Goal: Transaction & Acquisition: Purchase product/service

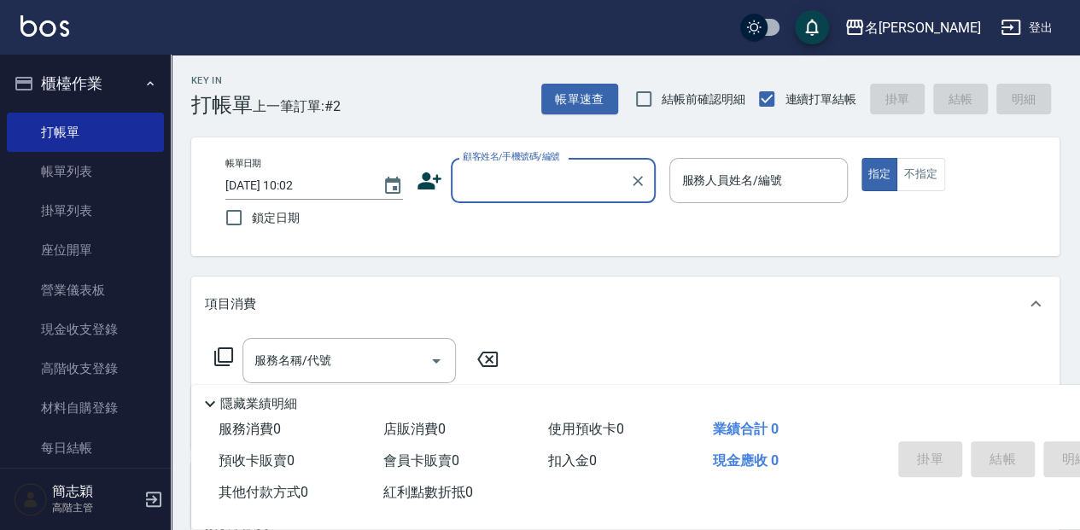
click at [480, 189] on input "顧客姓名/手機號碼/編號" at bounding box center [540, 181] width 164 height 30
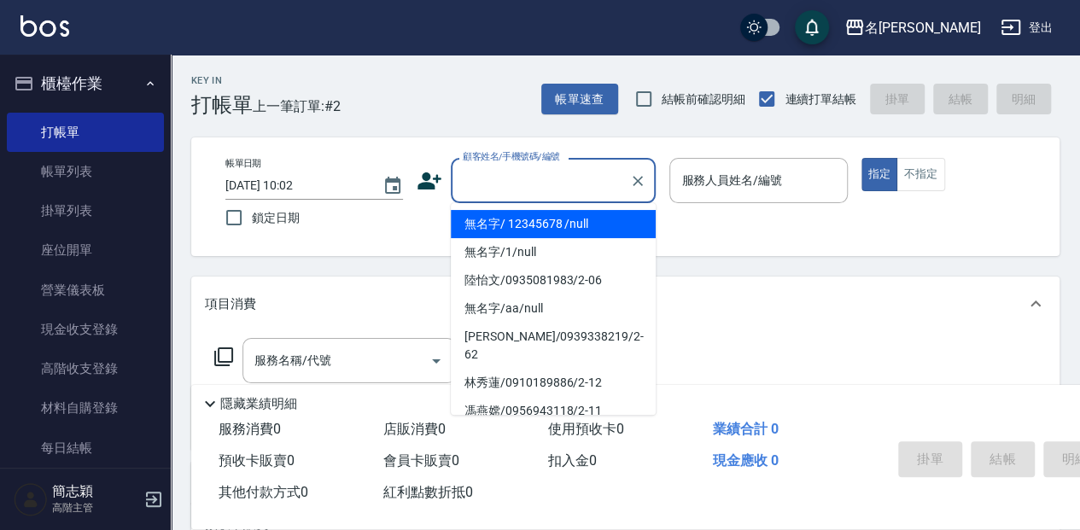
click at [501, 222] on li "無名字/ 12345678 /null" at bounding box center [553, 224] width 205 height 28
type input "無名字/ 12345678 /null"
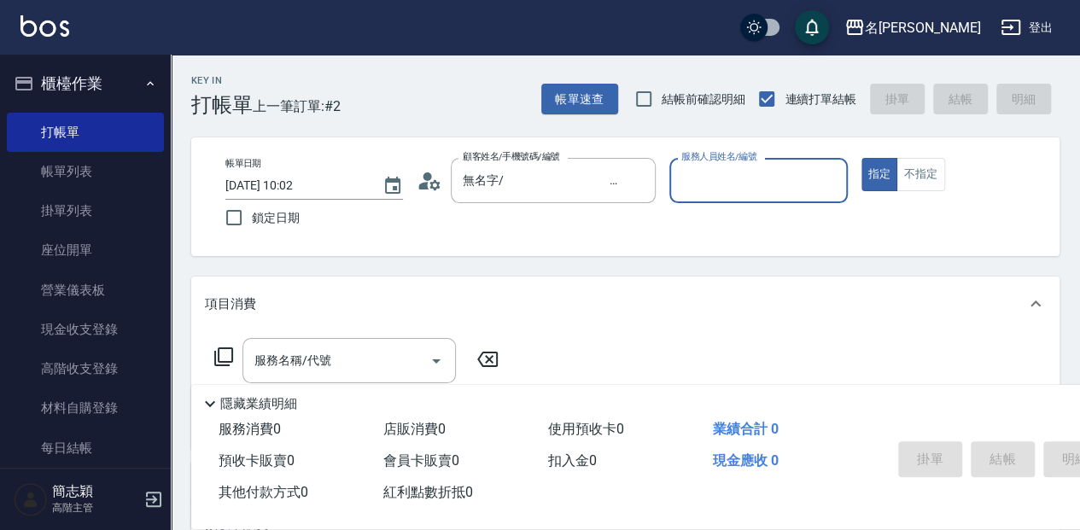
click at [714, 166] on input "服務人員姓名/編號" at bounding box center [758, 181] width 162 height 30
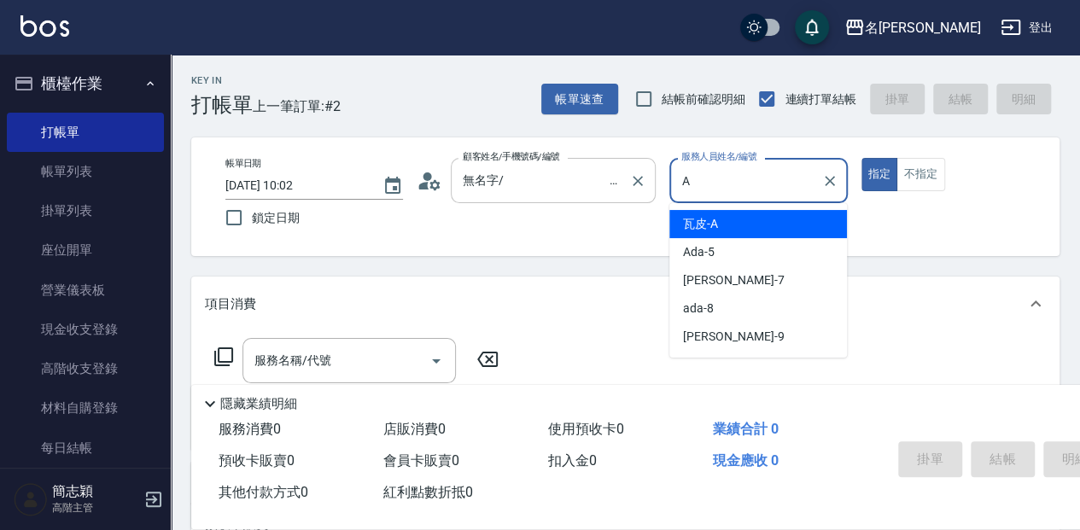
type input "瓦皮-A"
type button "true"
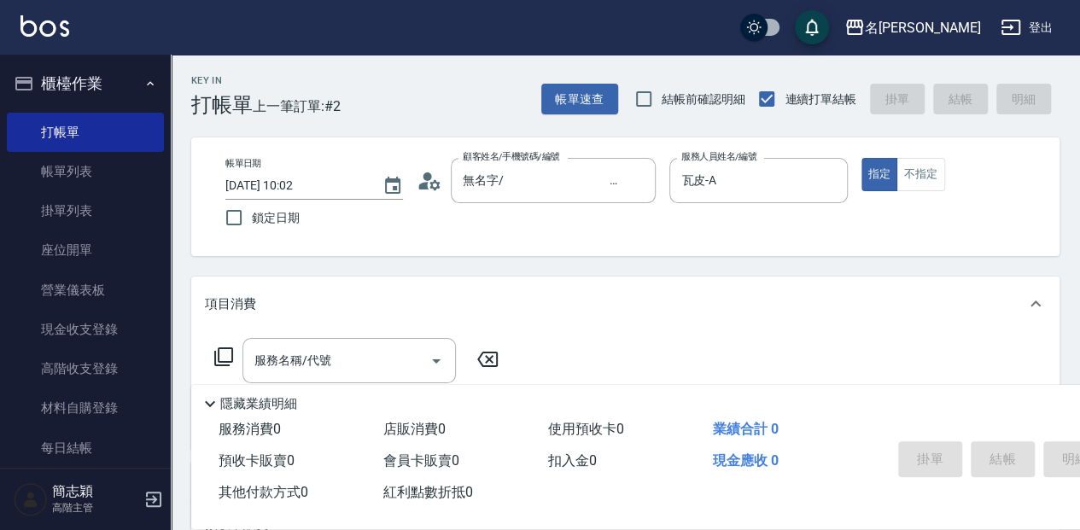
click at [265, 403] on p "隱藏業績明細" at bounding box center [258, 404] width 77 height 18
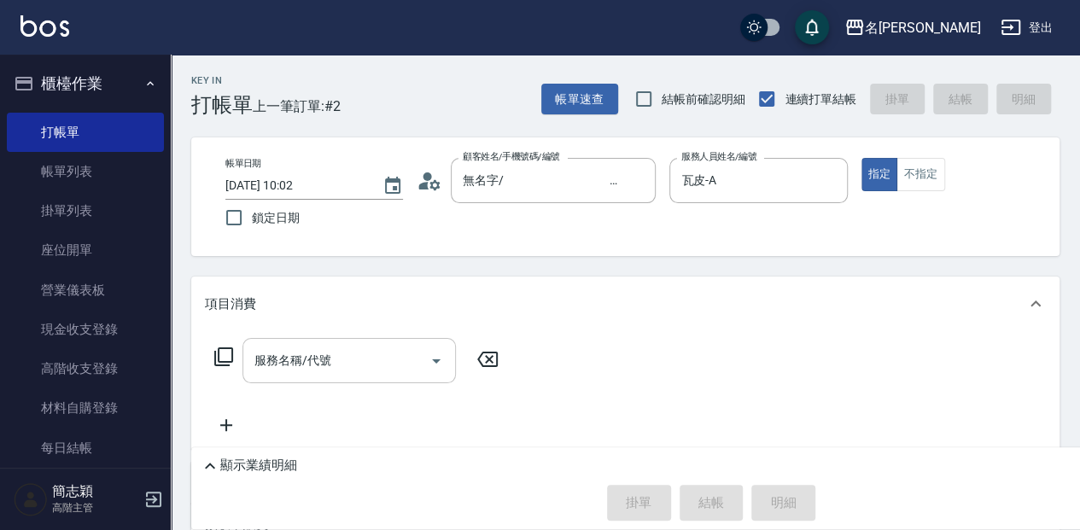
click at [266, 353] on input "服務名稱/代號" at bounding box center [336, 361] width 172 height 30
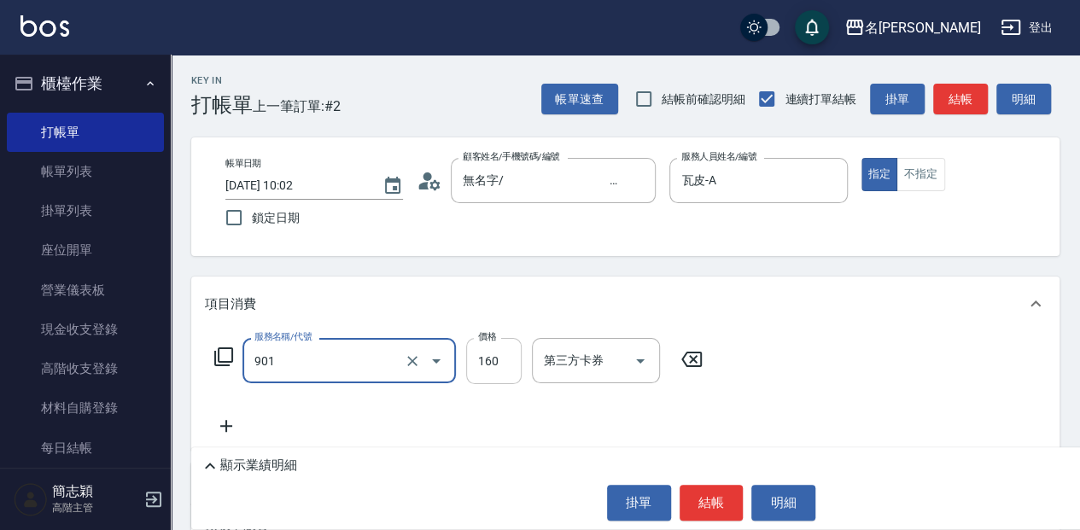
type input "修手(901)"
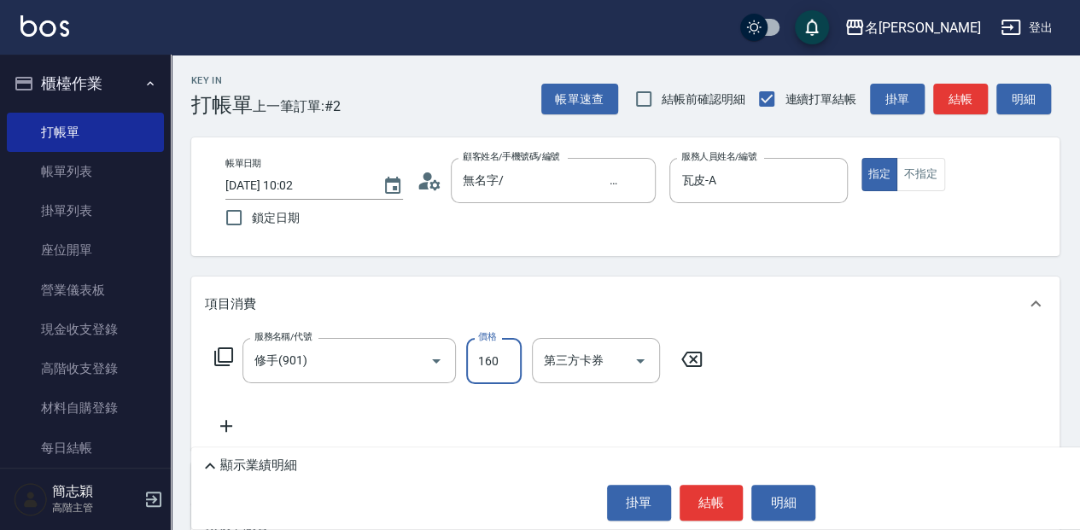
click at [471, 361] on input "160" at bounding box center [493, 361] width 55 height 46
type input "300"
click at [719, 518] on button "結帳" at bounding box center [711, 503] width 64 height 36
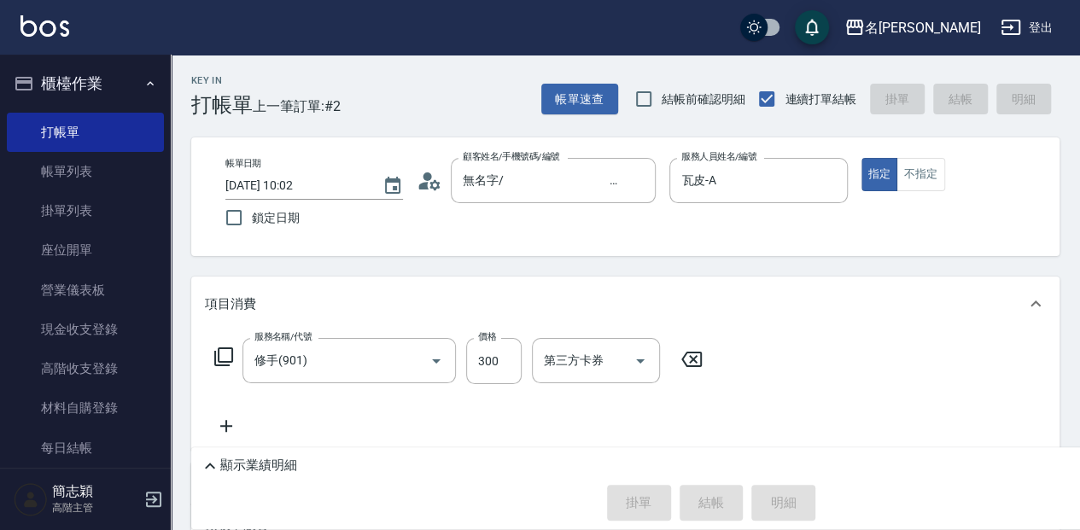
type input "[DATE] 11:10"
